Goal: Task Accomplishment & Management: Complete application form

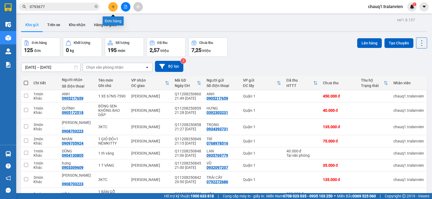
click at [114, 7] on icon "plus" at bounding box center [113, 7] width 4 height 4
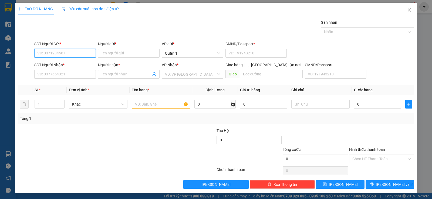
click at [48, 50] on input "SĐT Người Gửi *" at bounding box center [65, 53] width 62 height 9
paste input "0905382888"
type input "0905382888"
click at [62, 63] on div "0905382888 - THỌ" at bounding box center [64, 64] width 54 height 6
type input "THỌ"
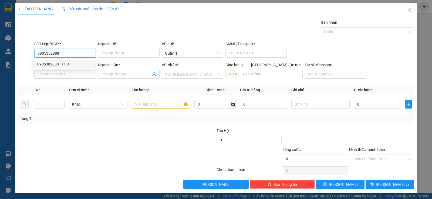
type input "1"
type input "0905382888"
type input "THỌ"
type input "0905382888"
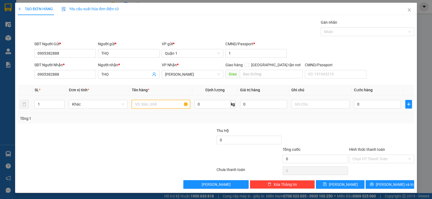
click at [146, 107] on input "text" at bounding box center [161, 104] width 58 height 9
type input "PHỤ THU 4T THEO KHÁCH 23H"
click at [378, 106] on input "0" at bounding box center [377, 104] width 47 height 9
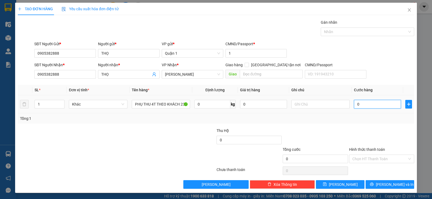
type input "1"
type input "10"
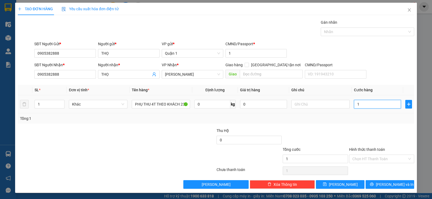
type input "10"
type input "100"
type input "100.000"
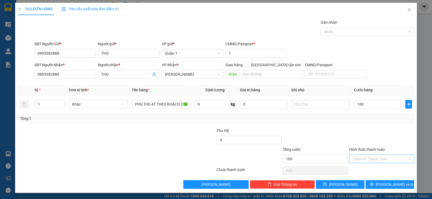
type input "100.000"
click at [365, 157] on input "Hình thức thanh toán" at bounding box center [379, 159] width 55 height 8
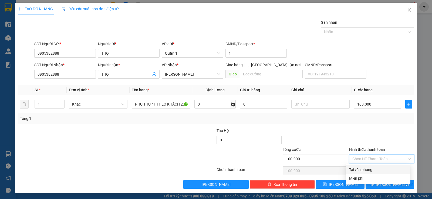
click at [365, 170] on div "Tại văn phòng" at bounding box center [378, 170] width 58 height 6
type input "0"
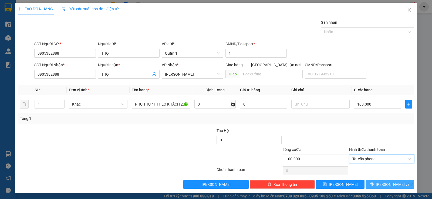
click at [379, 186] on button "[PERSON_NAME] và In" at bounding box center [389, 184] width 49 height 9
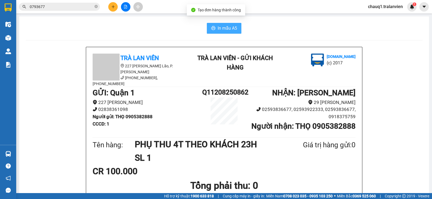
click at [213, 28] on button "In mẫu A5" at bounding box center [224, 28] width 35 height 11
